Goal: Task Accomplishment & Management: Use online tool/utility

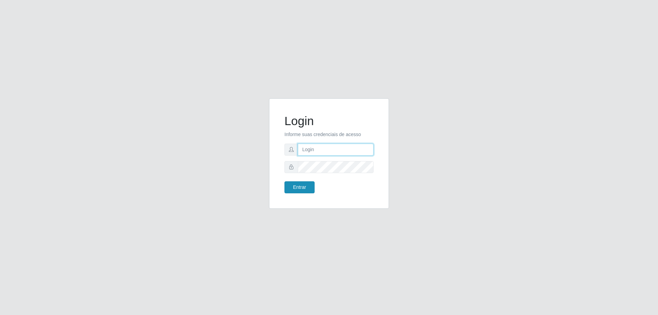
type input "[EMAIL_ADDRESS][DOMAIN_NAME]"
click at [306, 186] on button "Entrar" at bounding box center [299, 187] width 30 height 12
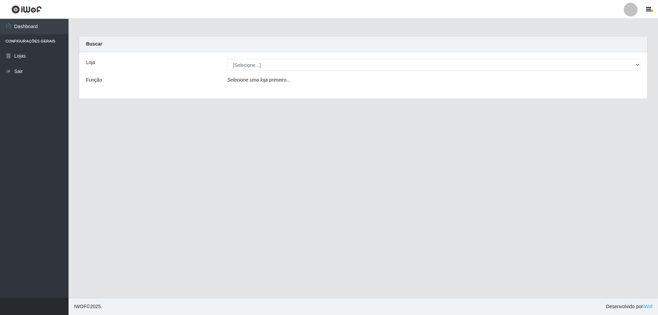
click at [295, 73] on div "Loja [Selecione...] Atacado Vem - Loja 31 [GEOGRAPHIC_DATA] Função Selecione um…" at bounding box center [363, 75] width 568 height 47
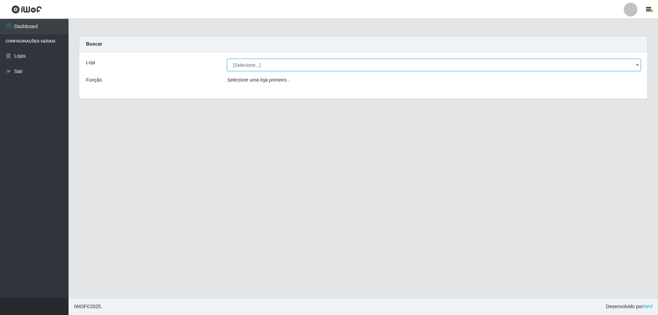
click at [301, 63] on select "[Selecione...] Atacado Vem - Loja 31 [GEOGRAPHIC_DATA]" at bounding box center [433, 65] width 413 height 12
select select "437"
click at [227, 59] on select "[Selecione...] Atacado Vem - Loja 31 [GEOGRAPHIC_DATA]" at bounding box center [433, 65] width 413 height 12
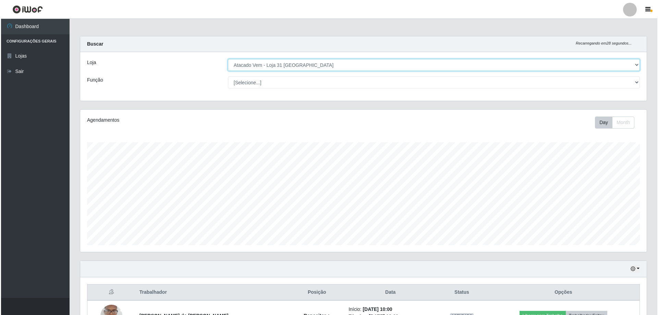
scroll to position [137, 0]
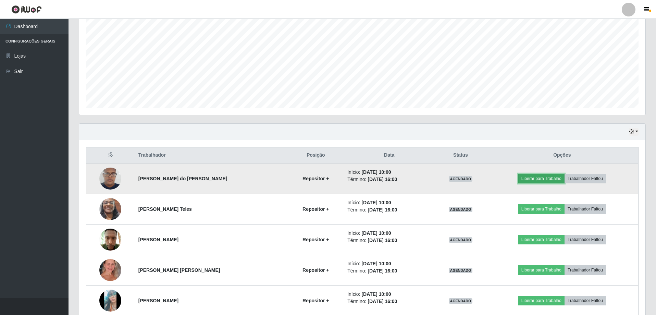
click at [546, 180] on button "Liberar para Trabalho" at bounding box center [541, 179] width 46 height 10
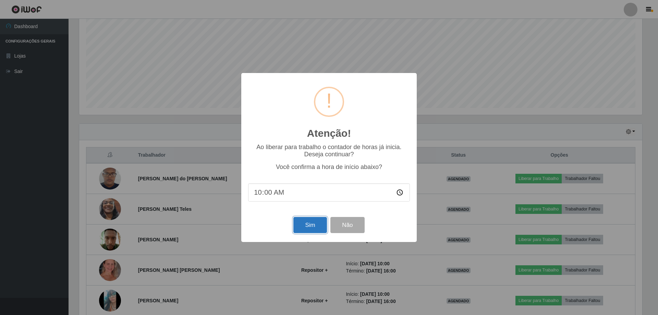
click at [312, 225] on button "Sim" at bounding box center [309, 225] width 33 height 16
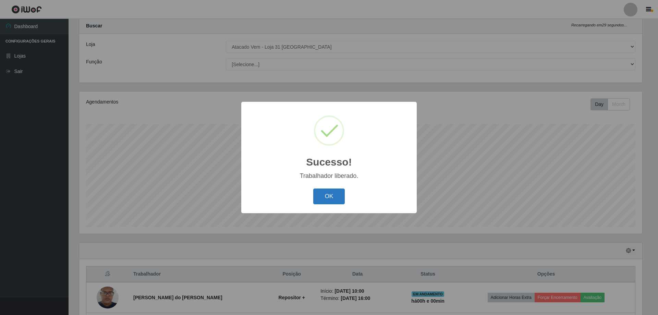
click at [332, 197] on button "OK" at bounding box center [329, 196] width 32 height 16
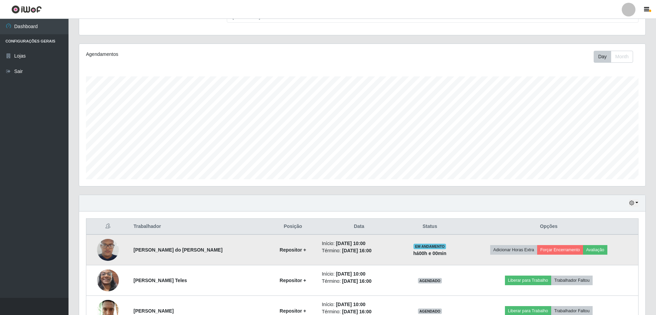
scroll to position [121, 0]
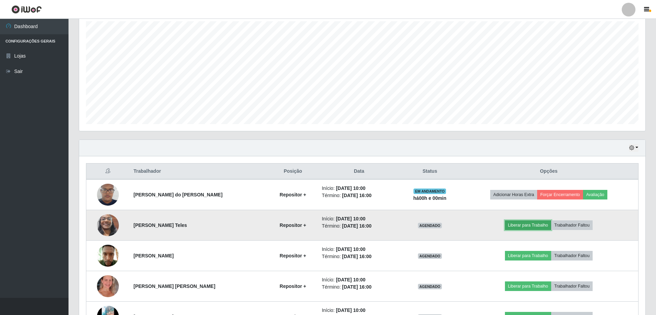
click at [530, 225] on button "Liberar para Trabalho" at bounding box center [528, 225] width 46 height 10
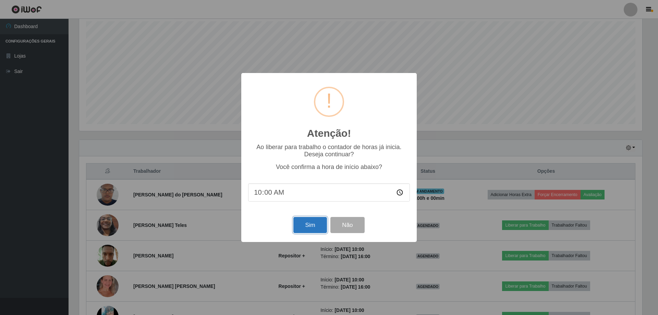
click at [311, 222] on button "Sim" at bounding box center [309, 225] width 33 height 16
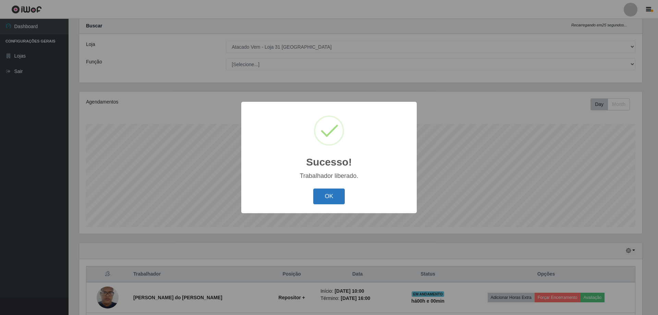
click at [337, 189] on button "OK" at bounding box center [329, 196] width 32 height 16
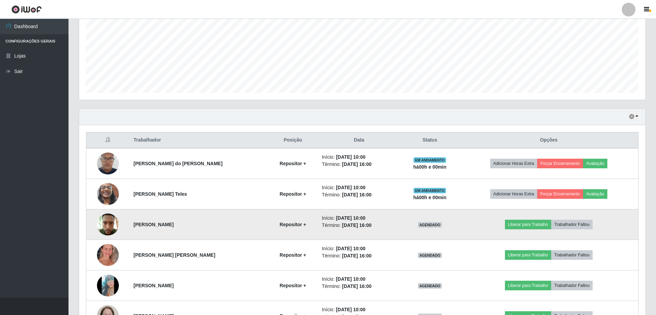
scroll to position [189, 0]
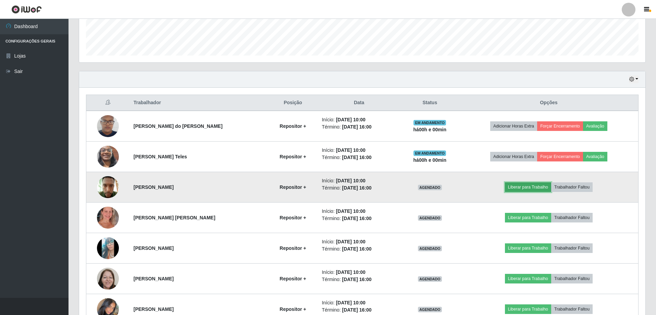
click at [523, 185] on button "Liberar para Trabalho" at bounding box center [528, 187] width 46 height 10
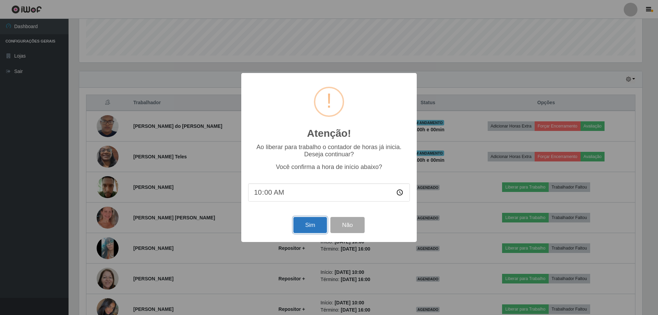
click at [314, 228] on button "Sim" at bounding box center [309, 225] width 33 height 16
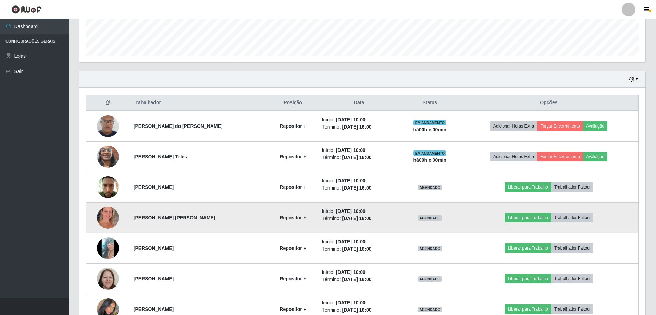
scroll to position [0, 0]
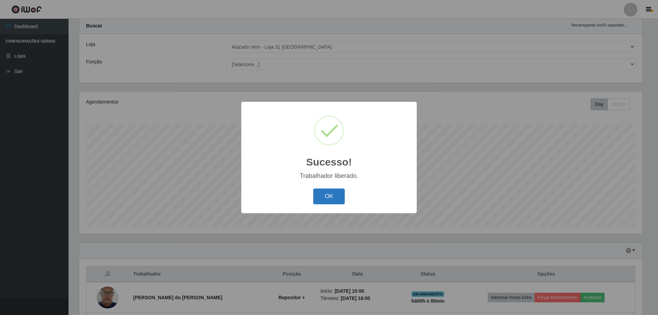
click at [325, 203] on button "OK" at bounding box center [329, 196] width 32 height 16
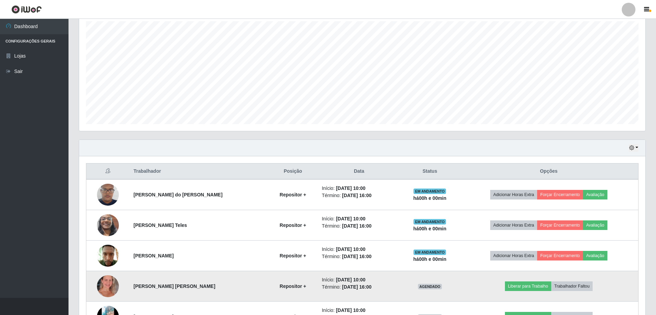
click at [102, 288] on img at bounding box center [108, 285] width 22 height 39
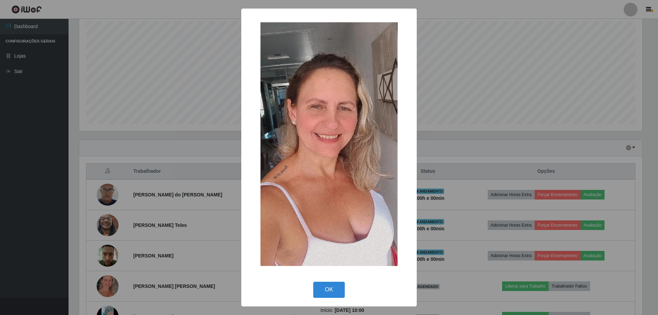
click at [135, 241] on div "× OK Cancel" at bounding box center [329, 157] width 658 height 315
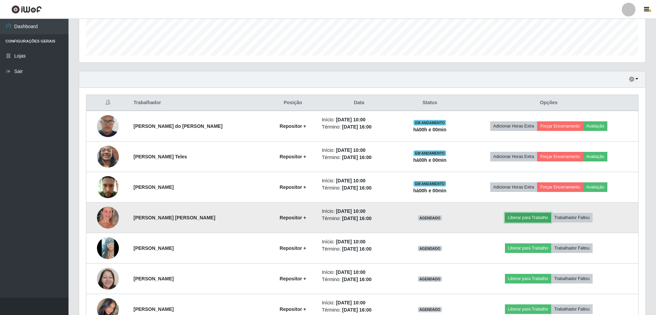
click at [524, 215] on button "Liberar para Trabalho" at bounding box center [528, 218] width 46 height 10
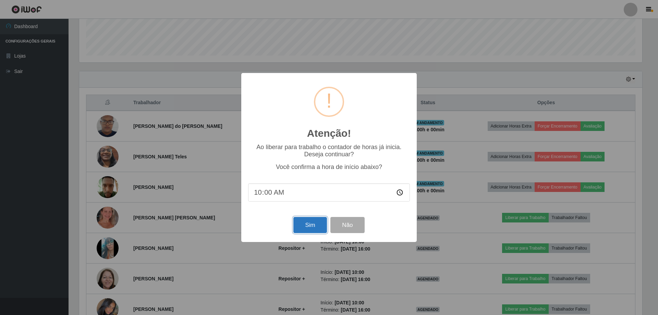
click at [309, 227] on button "Sim" at bounding box center [309, 225] width 33 height 16
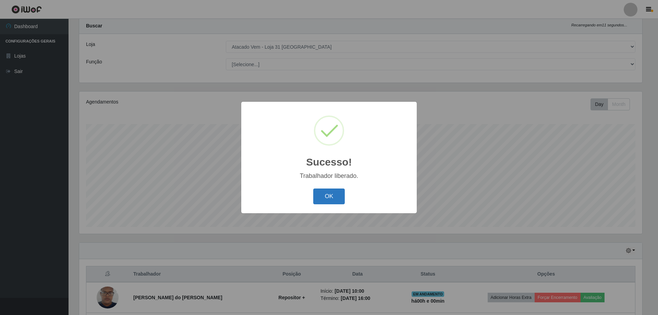
click at [334, 195] on button "OK" at bounding box center [329, 196] width 32 height 16
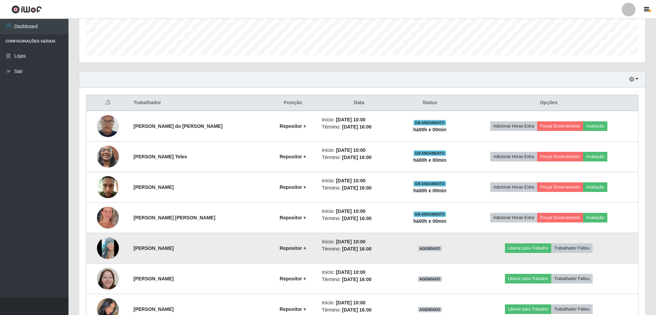
click at [108, 242] on img at bounding box center [108, 248] width 22 height 49
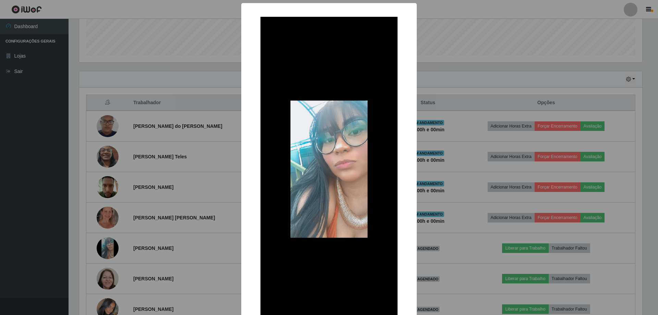
click at [197, 216] on div "× OK Cancel" at bounding box center [329, 157] width 658 height 315
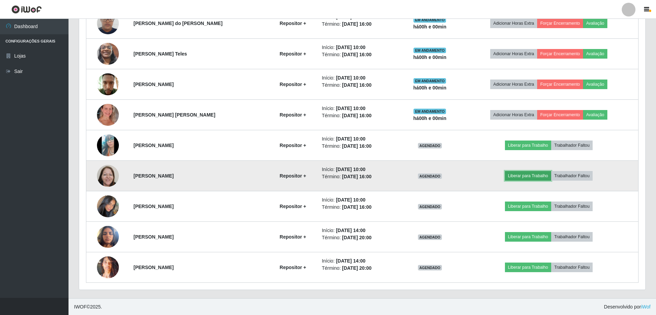
click at [531, 172] on button "Liberar para Trabalho" at bounding box center [528, 176] width 46 height 10
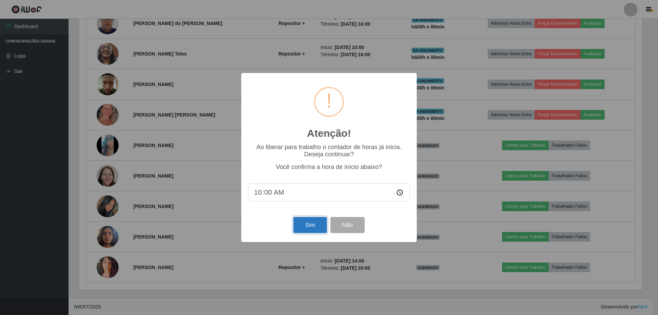
click at [309, 228] on button "Sim" at bounding box center [309, 225] width 33 height 16
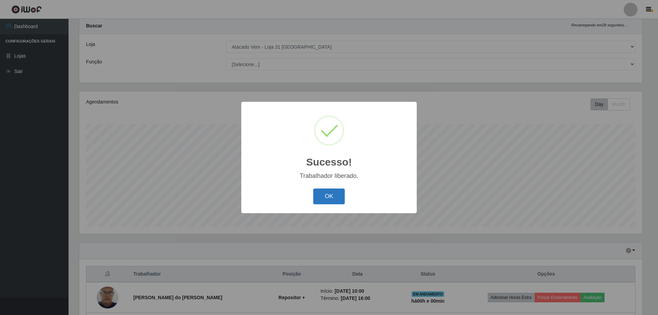
click at [331, 195] on button "OK" at bounding box center [329, 196] width 32 height 16
